Goal: Task Accomplishment & Management: Use online tool/utility

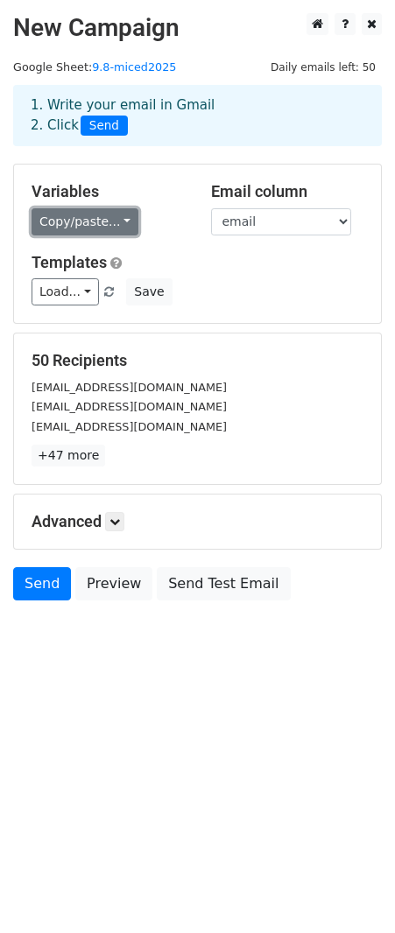
click at [110, 226] on link "Copy/paste..." at bounding box center [85, 221] width 107 height 27
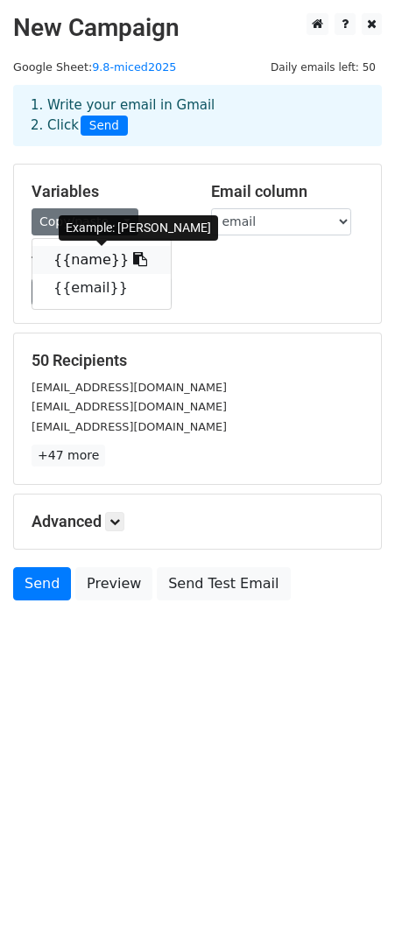
click at [130, 261] on link "{{name}}" at bounding box center [101, 260] width 138 height 28
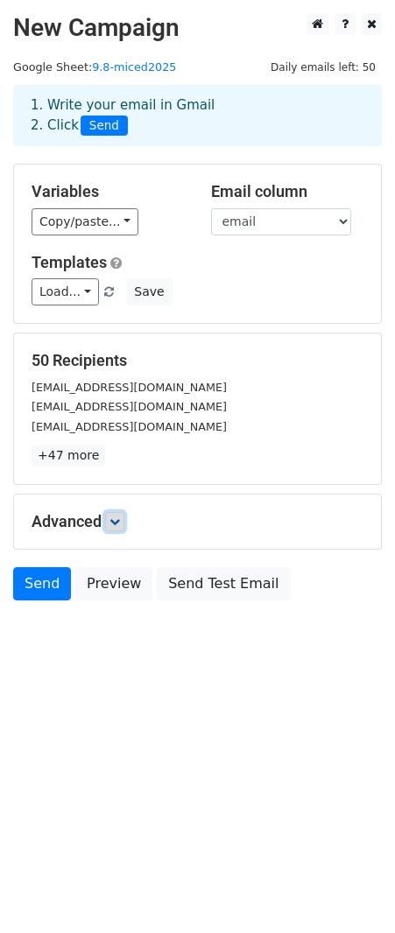
click at [118, 525] on icon at bounding box center [114, 521] width 11 height 11
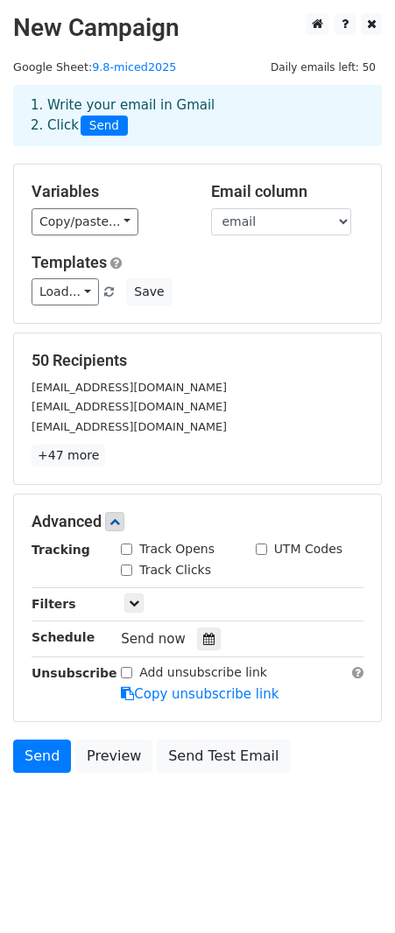
click at [123, 678] on input "Add unsubscribe link" at bounding box center [126, 672] width 11 height 11
checkbox input "true"
click at [37, 773] on link "Send" at bounding box center [42, 756] width 58 height 33
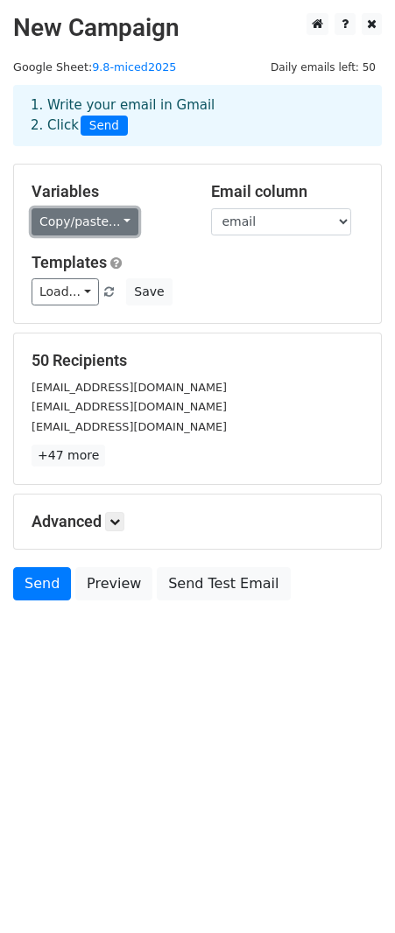
click at [102, 224] on link "Copy/paste..." at bounding box center [85, 221] width 107 height 27
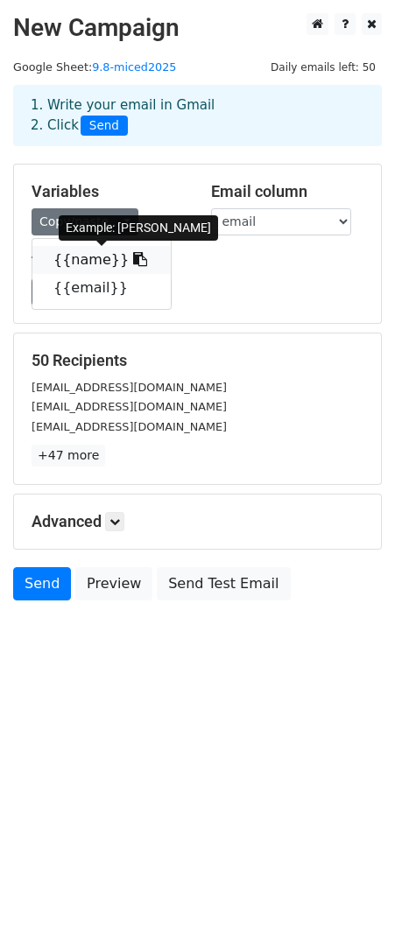
click at [88, 257] on link "{{name}}" at bounding box center [101, 260] width 138 height 28
